Goal: Find specific page/section: Find specific page/section

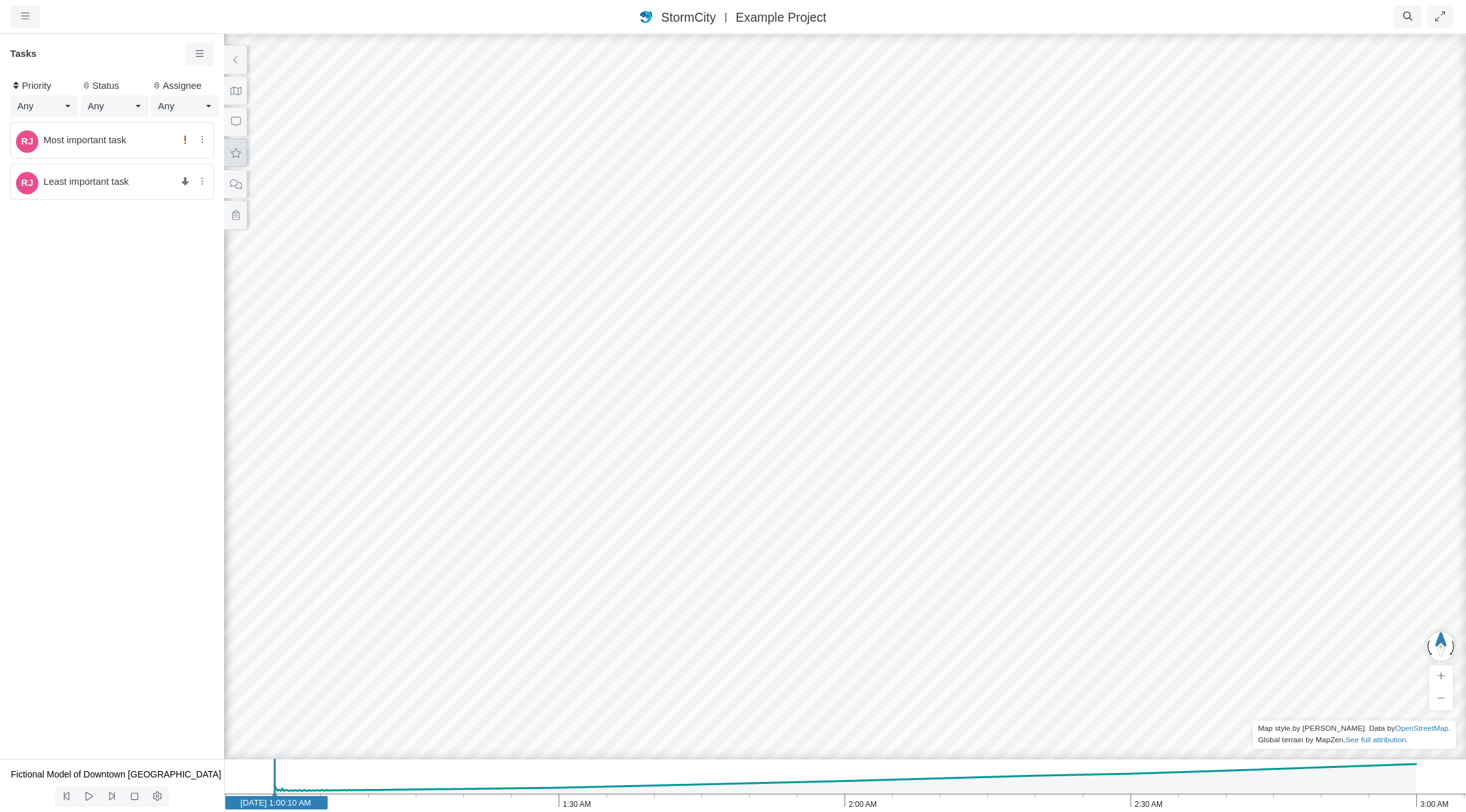
click at [234, 153] on icon at bounding box center [236, 153] width 12 height 9
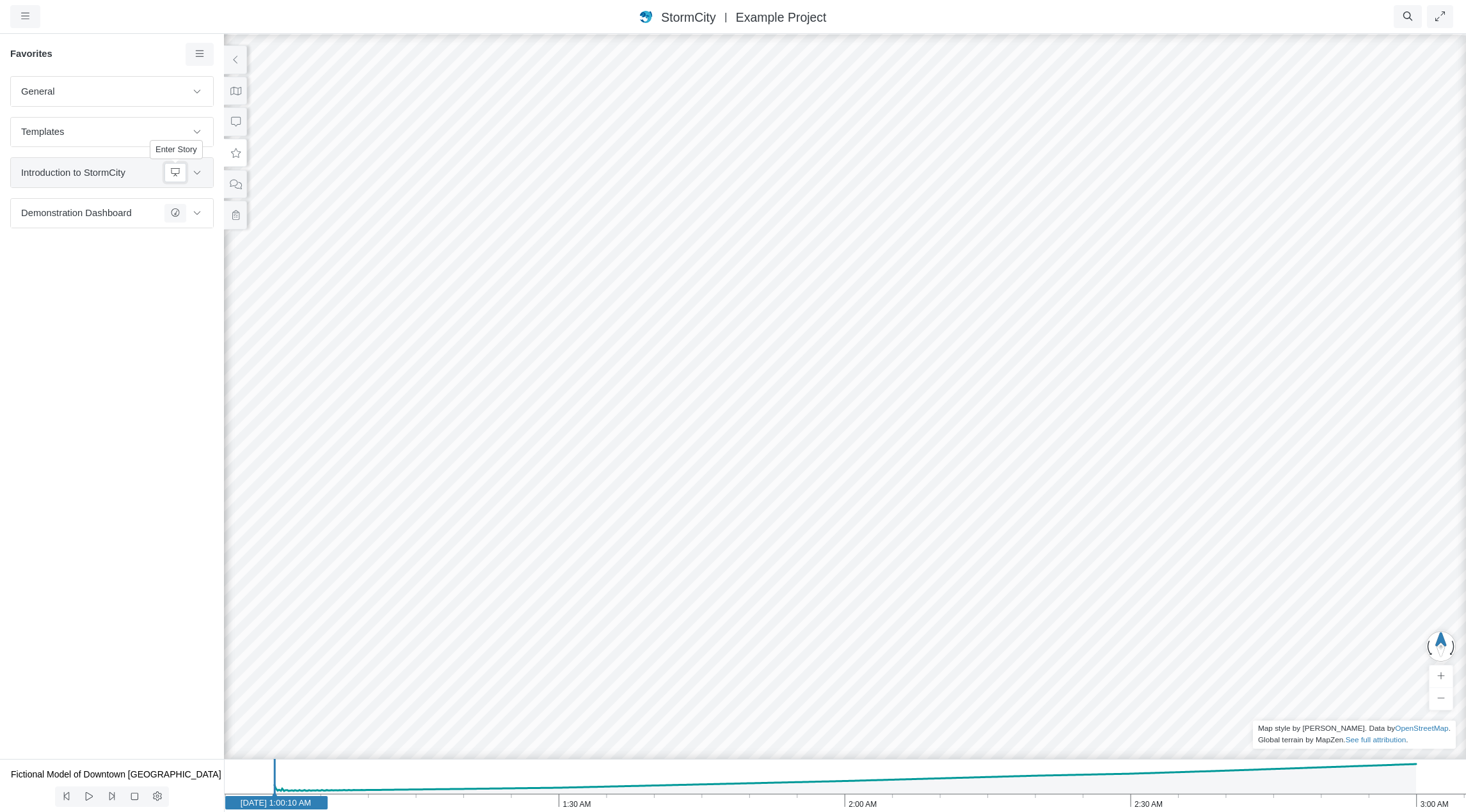
click at [173, 172] on icon at bounding box center [175, 172] width 10 height 9
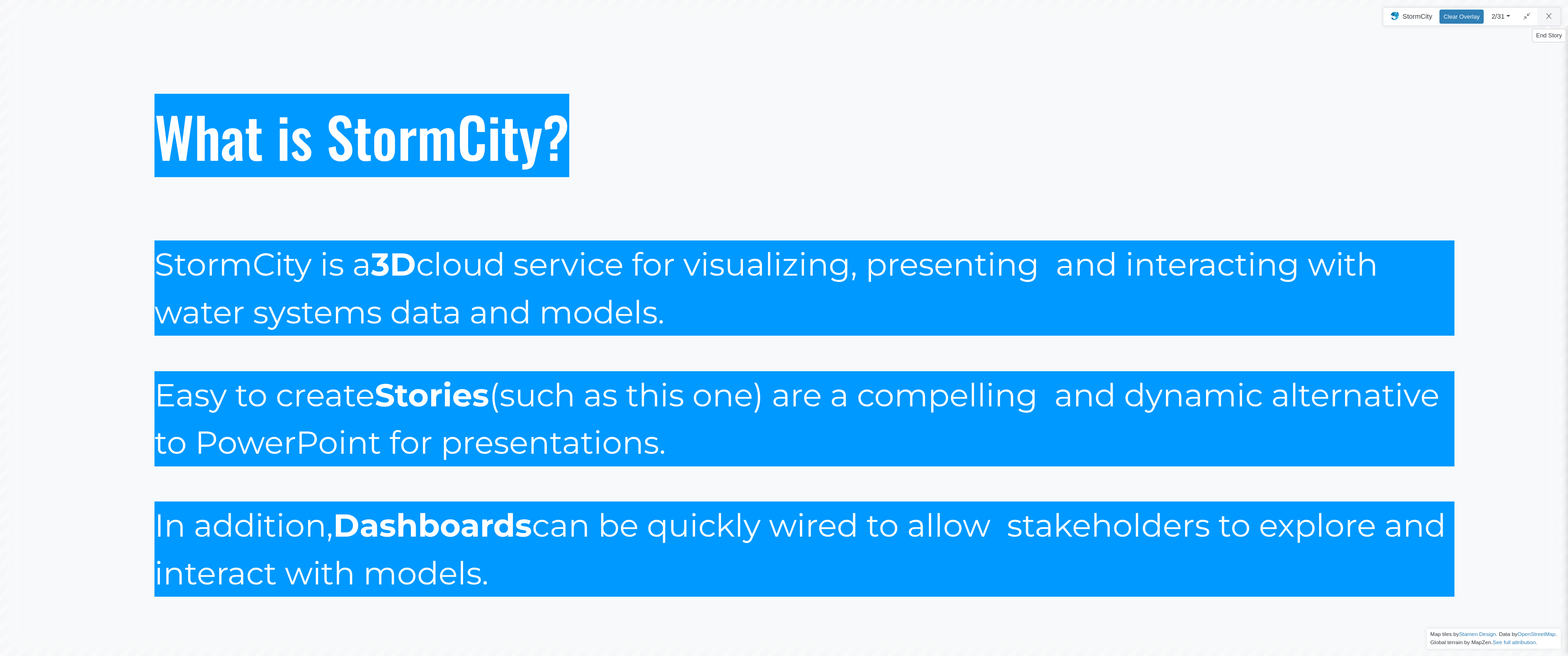
click at [1044, 15] on div "Projects Groups Users Preferences Profiles Data Centers Accounts Support About …" at bounding box center [784, 328] width 1568 height 656
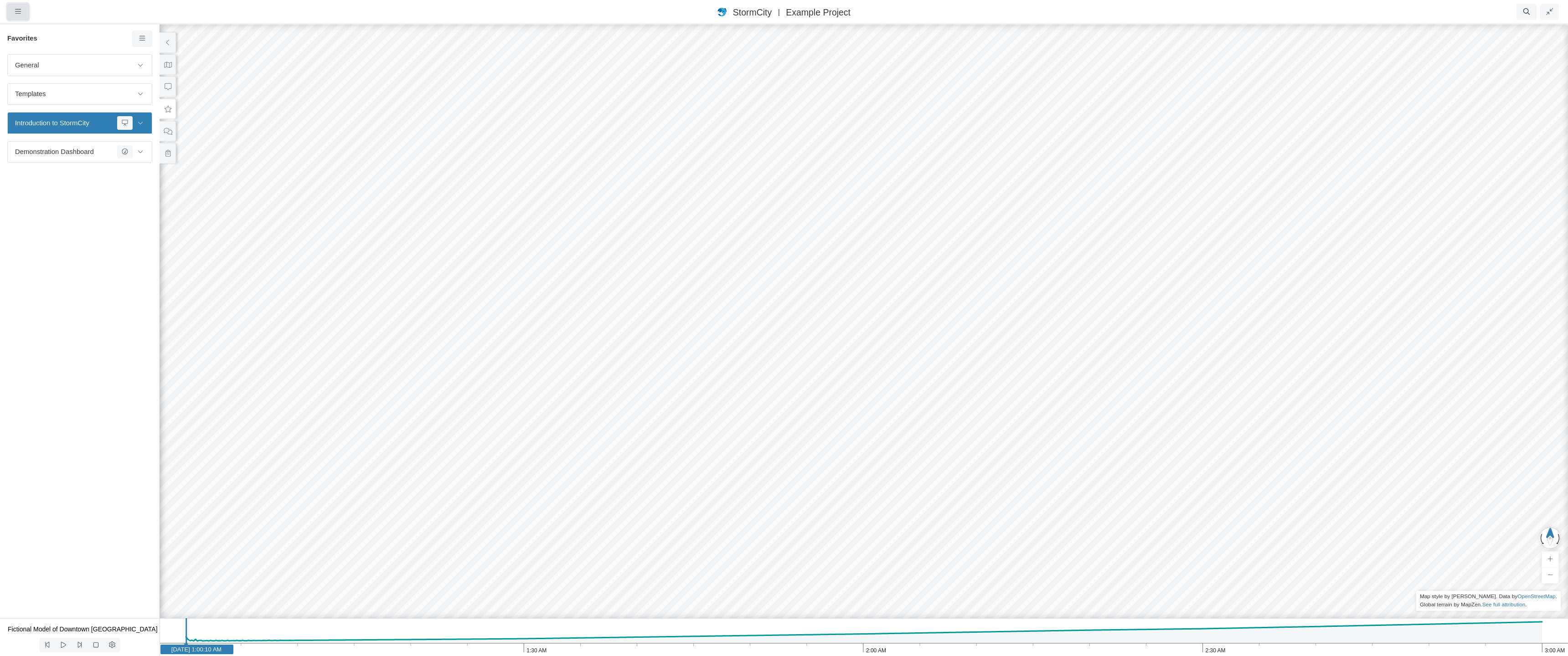
click at [15, 13] on icon "button" at bounding box center [18, 11] width 6 height 7
click at [559, 8] on div "StormCity [GEOGRAPHIC_DATA] East | Example Project" at bounding box center [784, 12] width 1203 height 13
click at [119, 578] on rect at bounding box center [70, 629] width 132 height 12
click at [170, 131] on icon at bounding box center [168, 131] width 9 height 7
drag, startPoint x: 371, startPoint y: 329, endPoint x: 431, endPoint y: 327, distance: 60.0
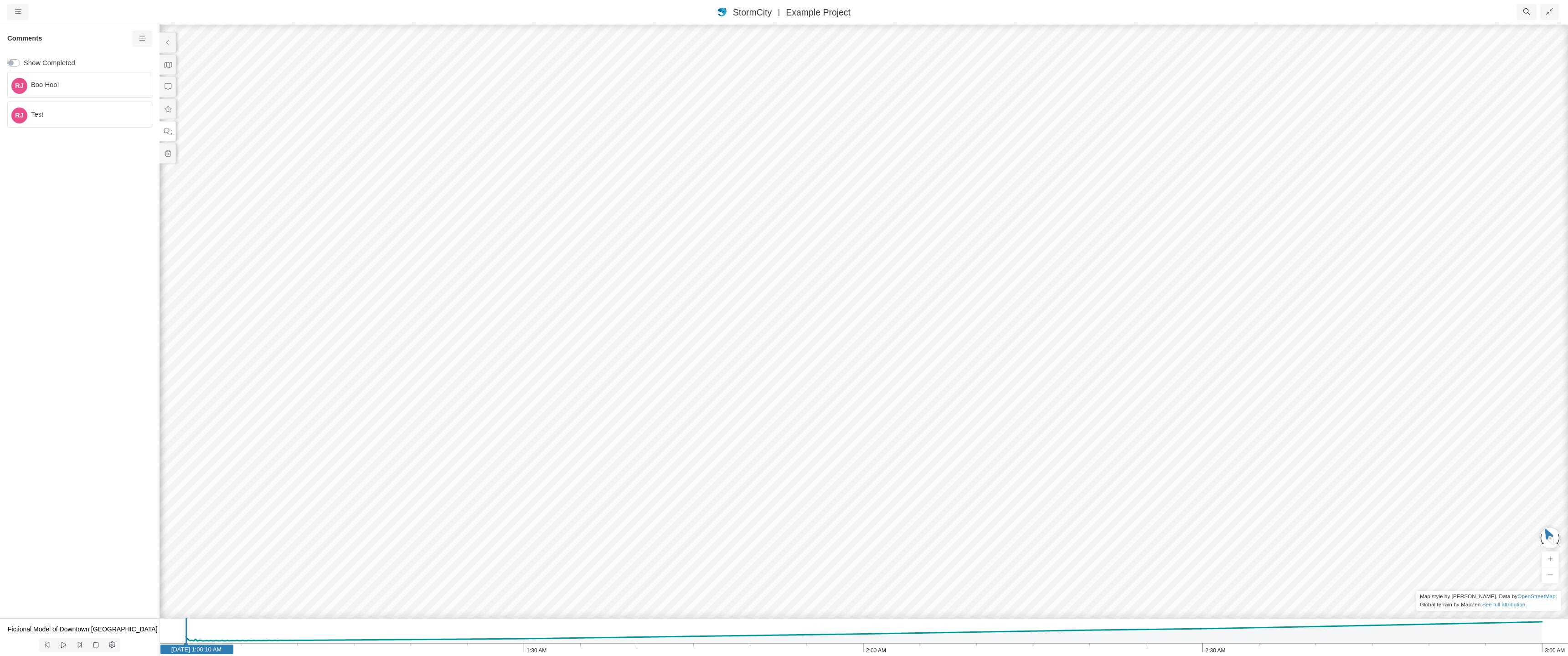
click at [431, 327] on div "RJ [GEOGRAPHIC_DATA]" at bounding box center [784, 340] width 1568 height 633
click at [168, 153] on icon at bounding box center [168, 153] width 9 height 7
click at [170, 128] on icon at bounding box center [168, 131] width 9 height 7
click at [141, 41] on icon at bounding box center [142, 38] width 9 height 7
click at [122, 175] on div "RJ Boo Hoo! RJ Test" at bounding box center [80, 343] width 159 height 550
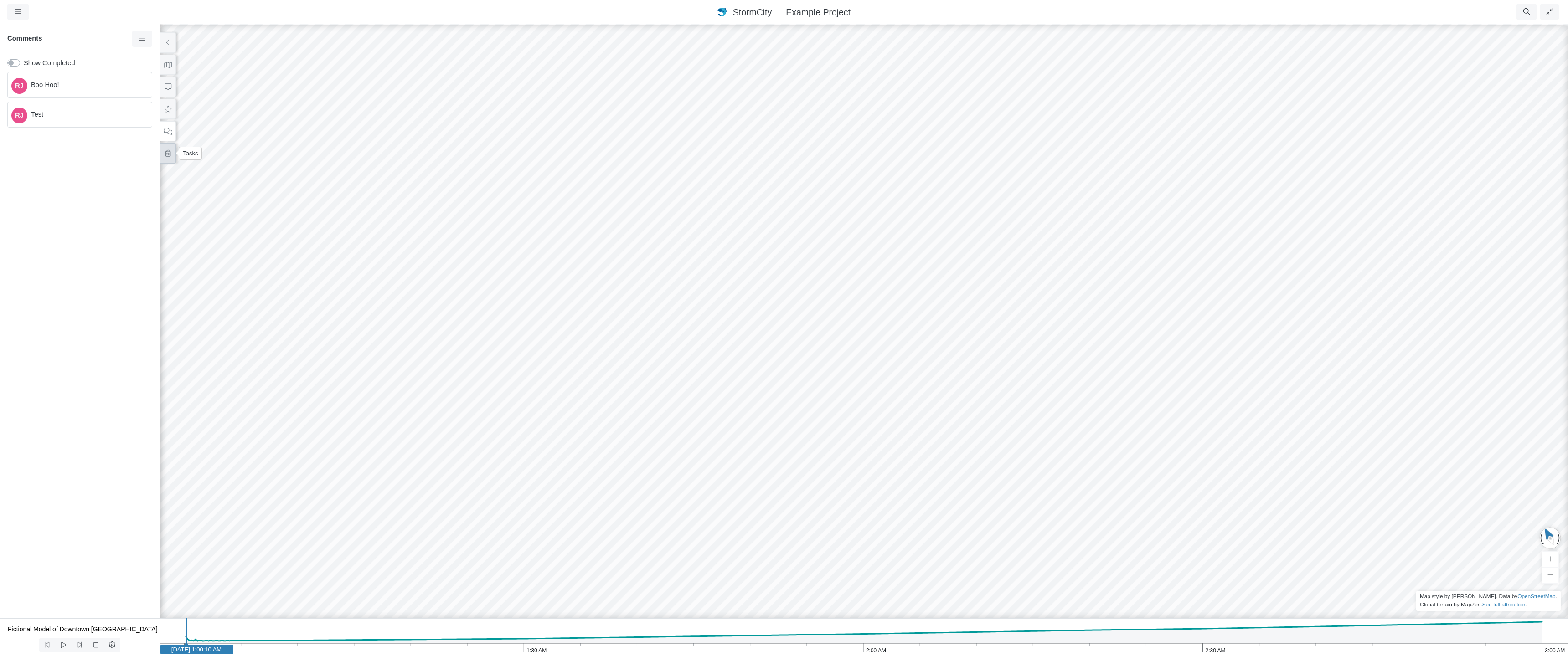
click at [169, 155] on icon at bounding box center [168, 153] width 9 height 7
click at [170, 43] on icon at bounding box center [168, 42] width 9 height 7
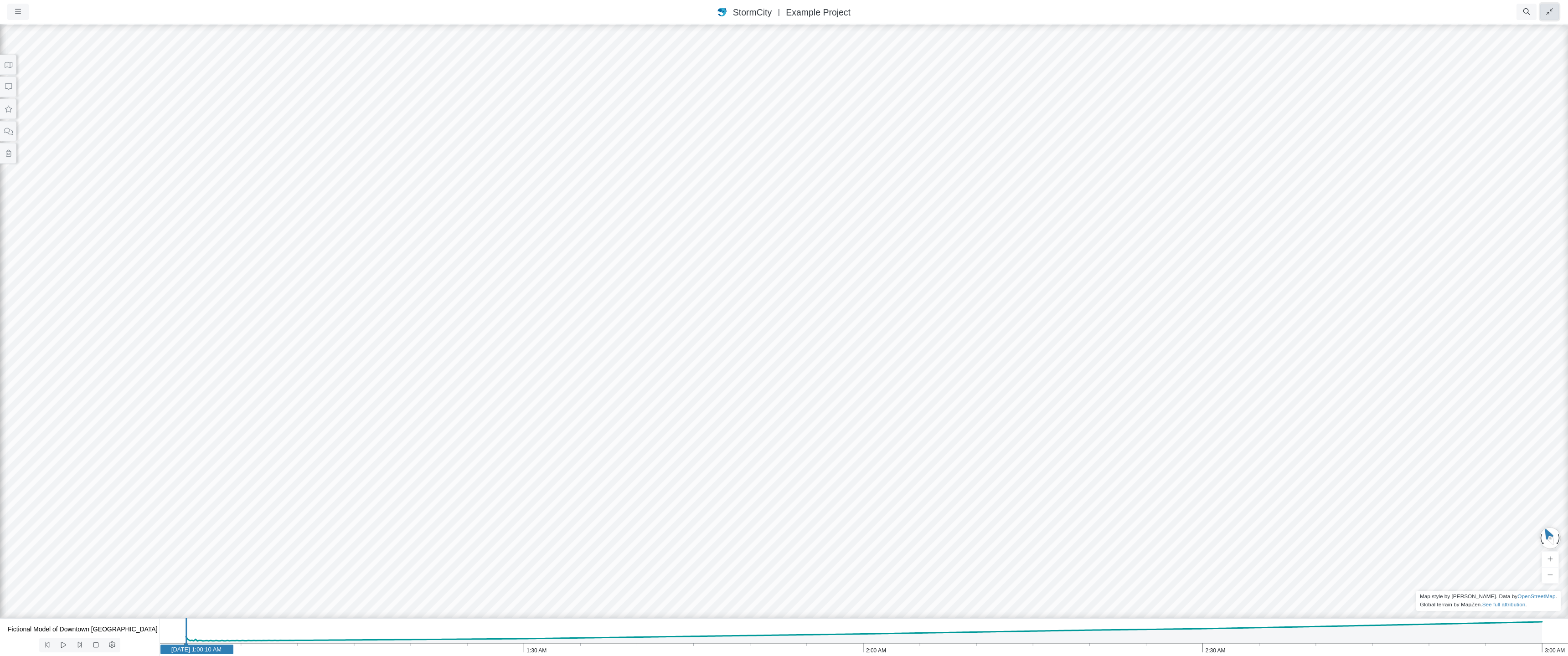
click at [1044, 12] on icon "button" at bounding box center [1549, 11] width 7 height 7
